Goal: Task Accomplishment & Management: Manage account settings

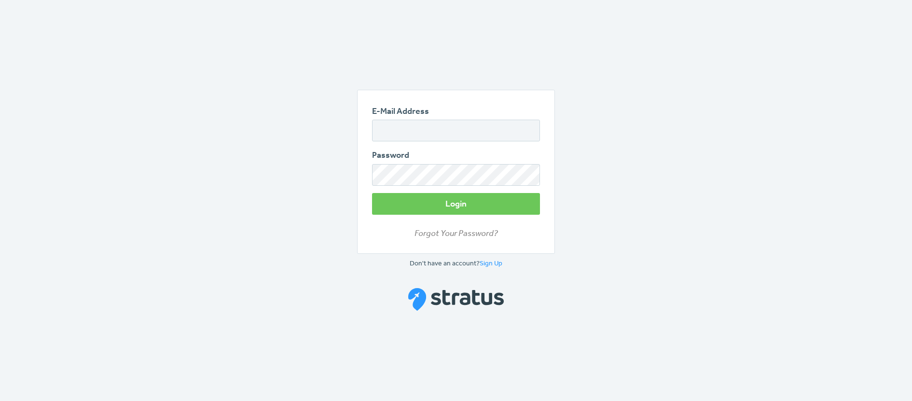
click at [434, 150] on div "Password" at bounding box center [456, 167] width 168 height 37
click at [460, 132] on input "E-Mail Address" at bounding box center [456, 131] width 168 height 22
type input "[EMAIL_ADDRESS][PERSON_NAME][DOMAIN_NAME]"
click at [372, 193] on button "Login" at bounding box center [456, 204] width 168 height 22
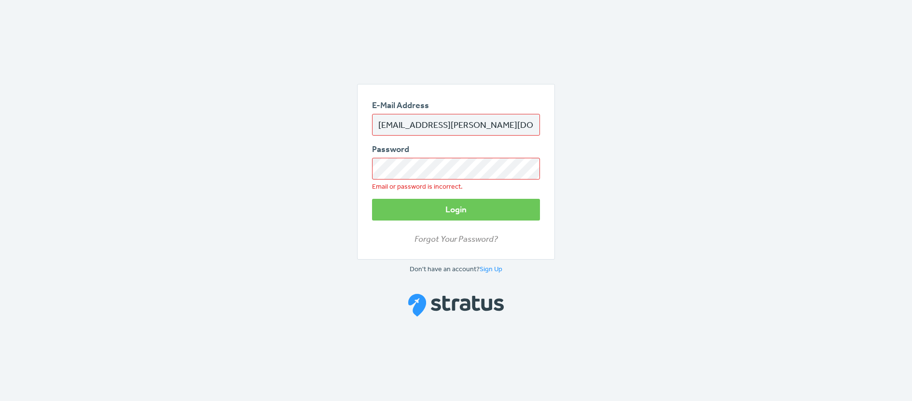
click at [372, 199] on button "Login" at bounding box center [456, 210] width 168 height 22
